Goal: Check status: Check status

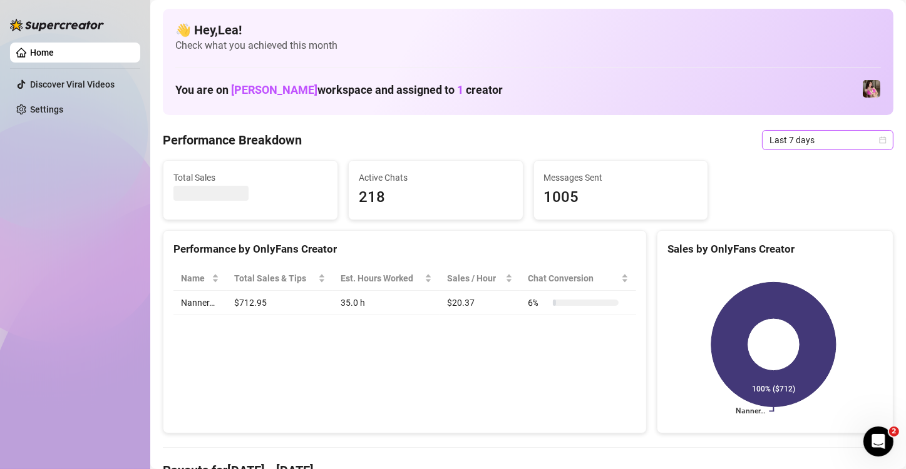
click at [879, 140] on icon "calendar" at bounding box center [883, 140] width 8 height 8
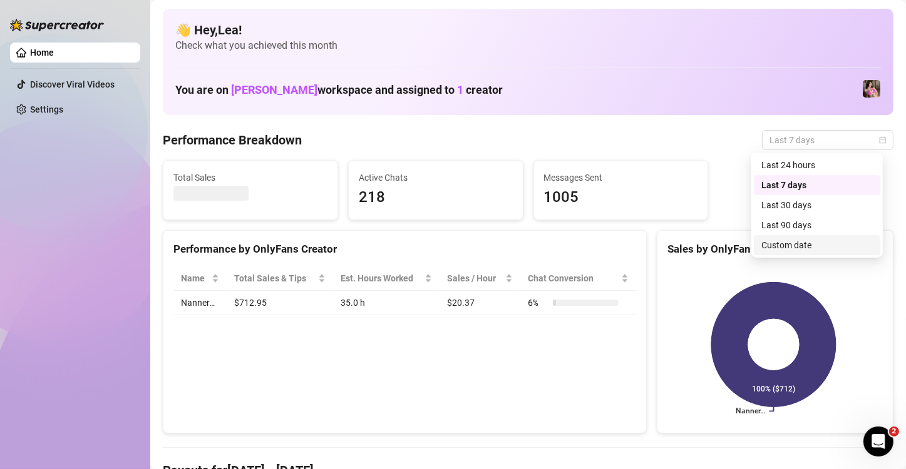
click at [818, 245] on div "Custom date" at bounding box center [816, 245] width 111 height 14
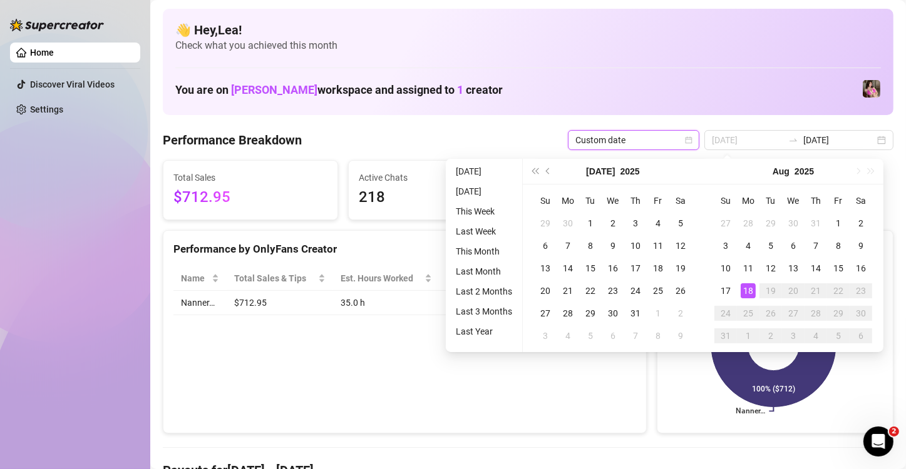
type input "[DATE]"
click at [748, 295] on div "18" at bounding box center [748, 291] width 15 height 15
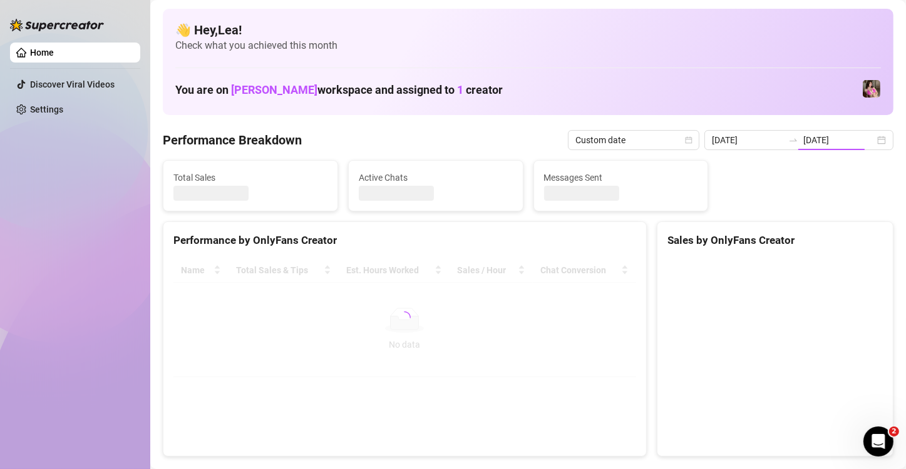
type input "[DATE]"
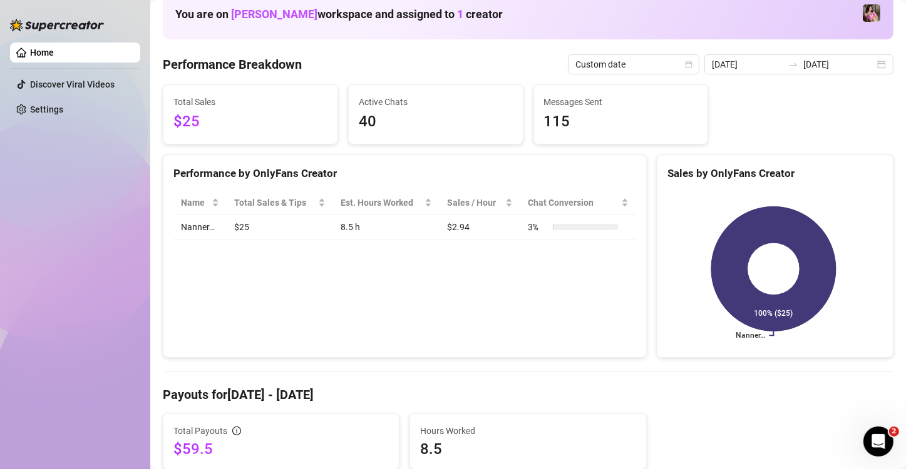
scroll to position [21, 0]
